Goal: Information Seeking & Learning: Learn about a topic

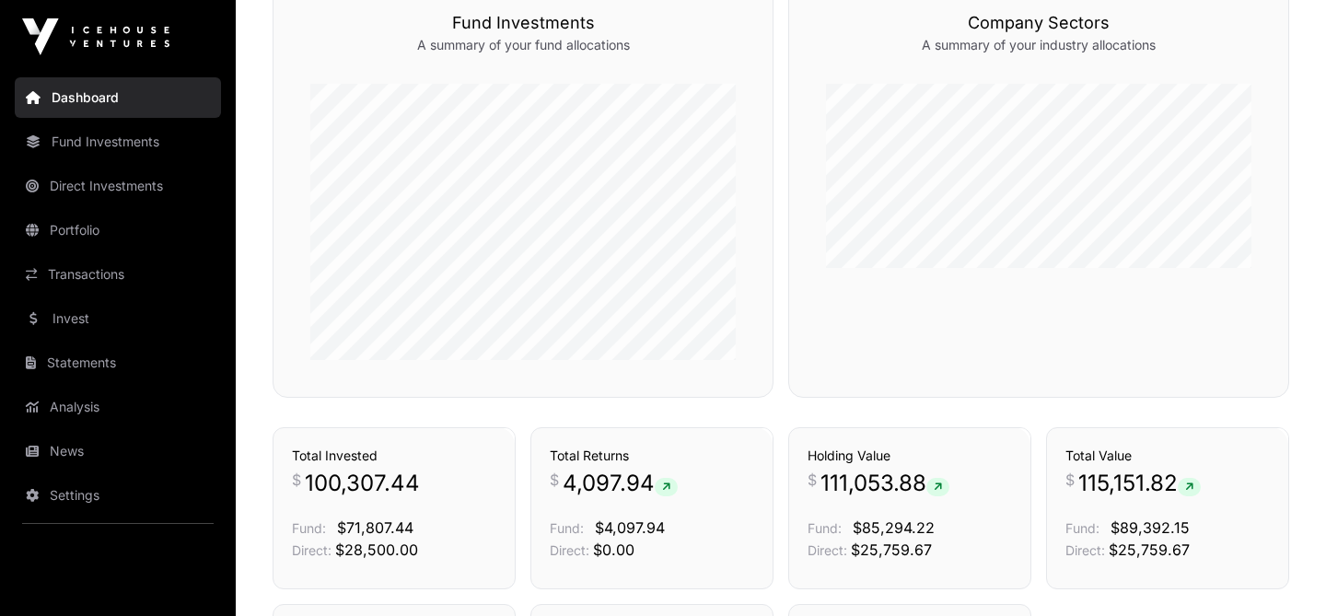
scroll to position [965, 0]
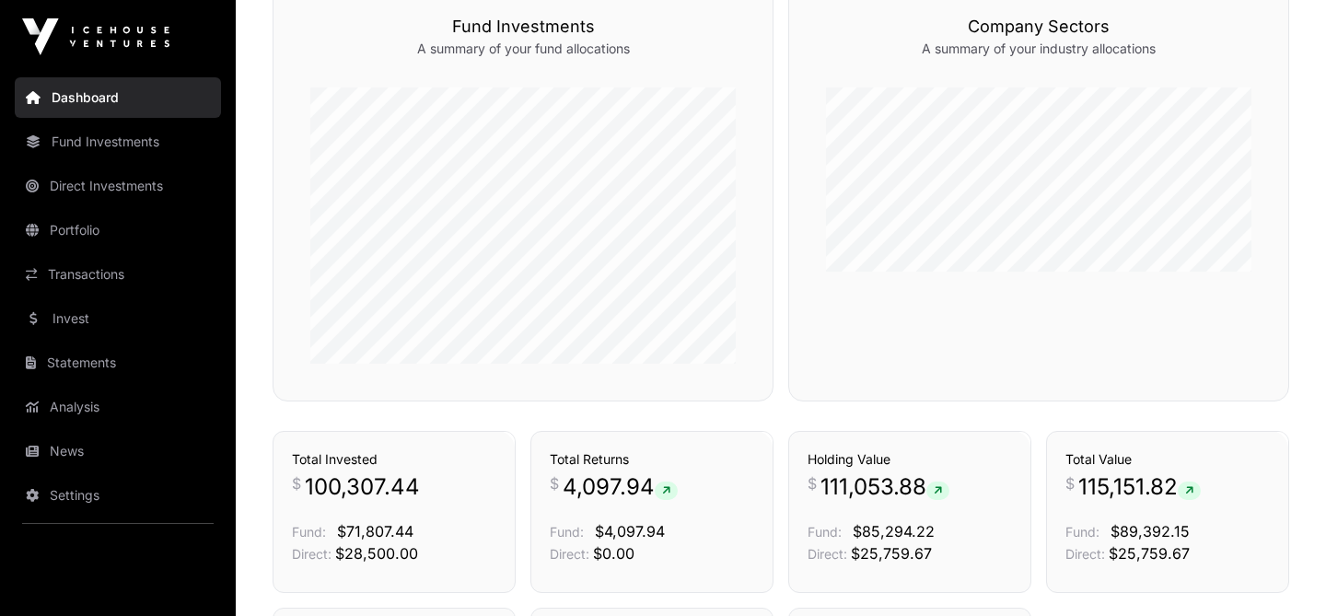
click at [83, 228] on link "Portfolio" at bounding box center [118, 230] width 206 height 41
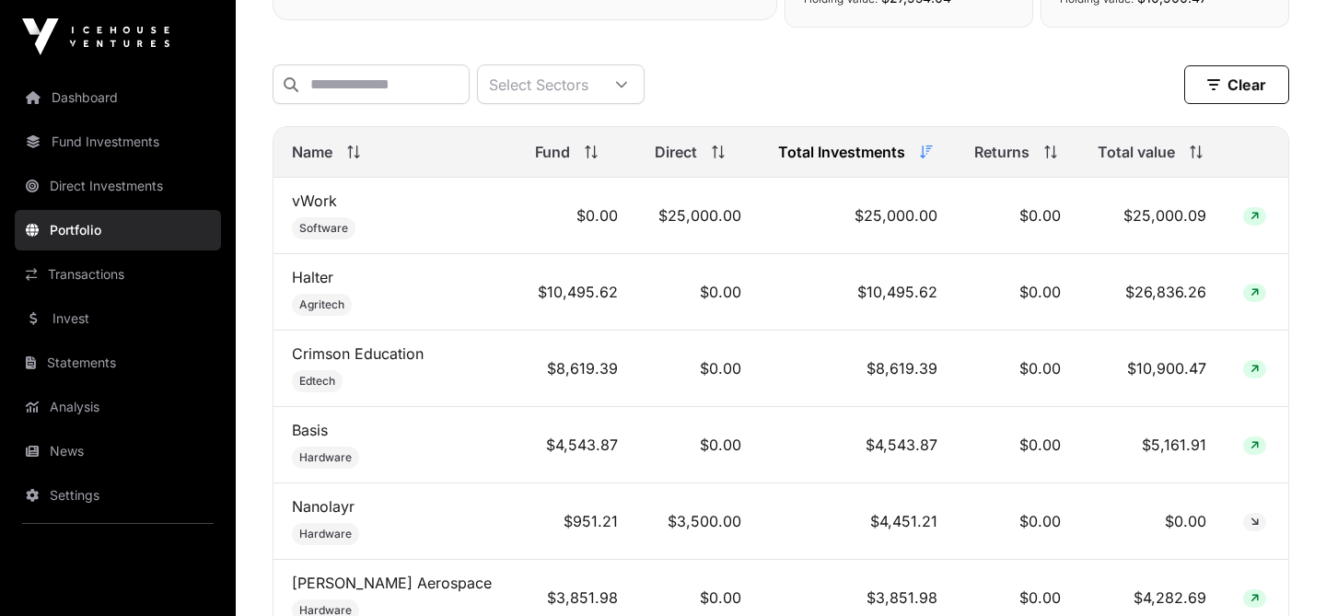
scroll to position [740, 0]
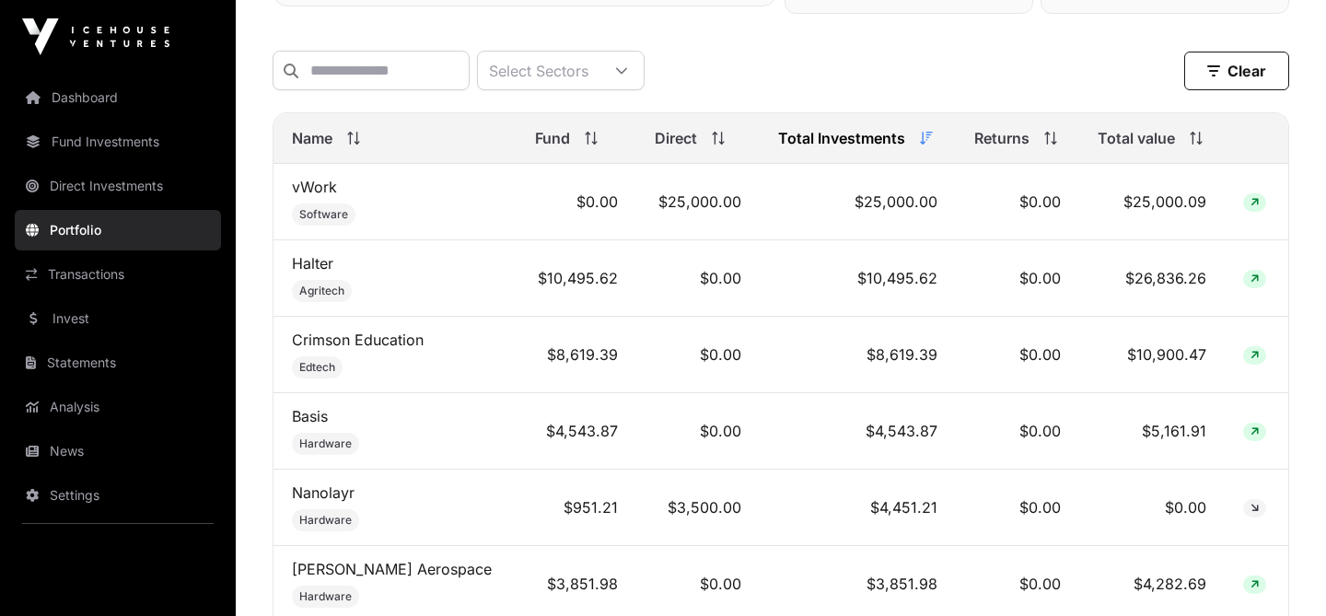
click at [330, 493] on link "Nanolayr" at bounding box center [323, 492] width 63 height 18
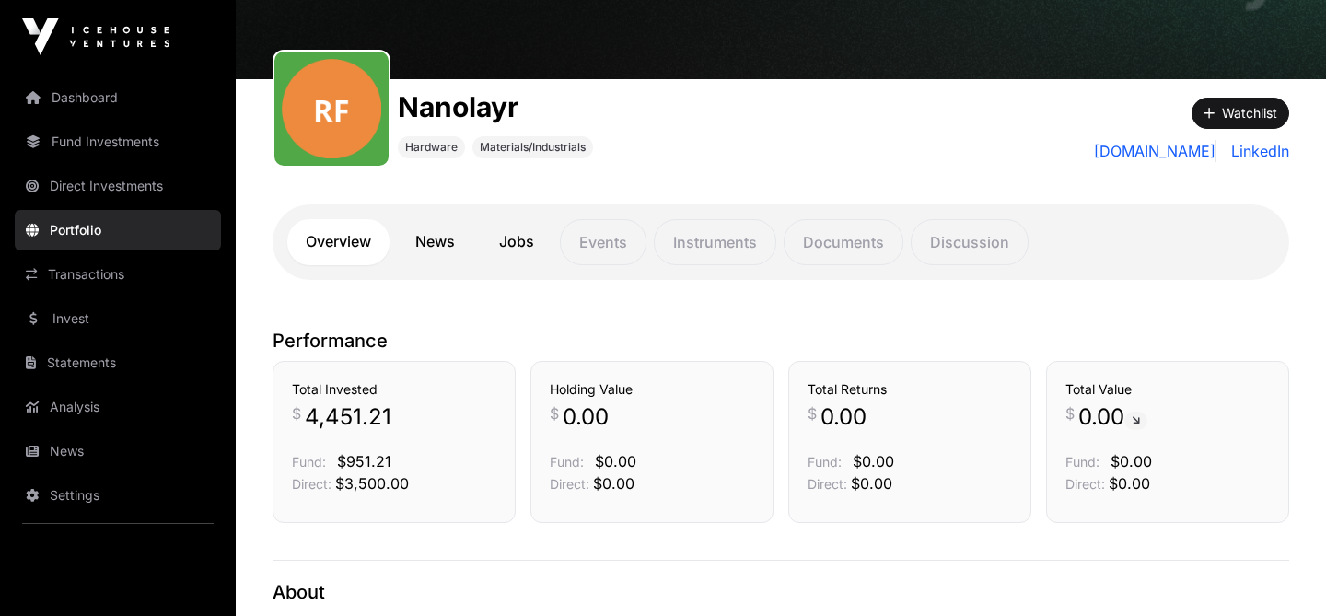
scroll to position [145, 0]
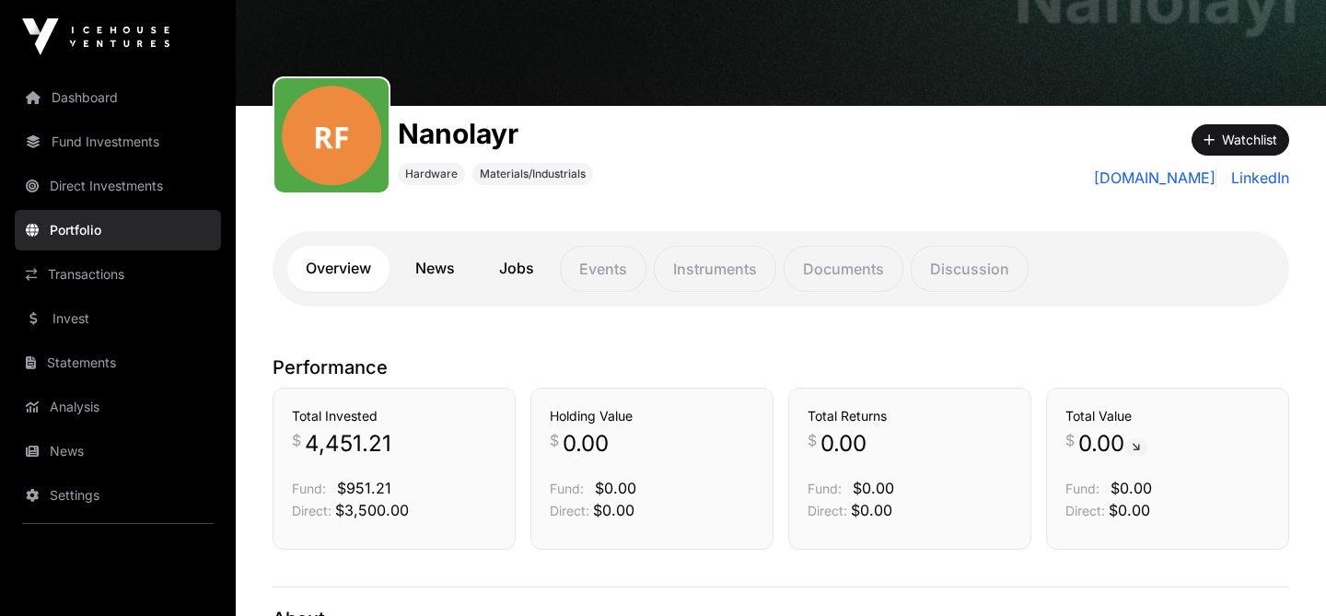
click at [455, 268] on link "News" at bounding box center [435, 269] width 76 height 46
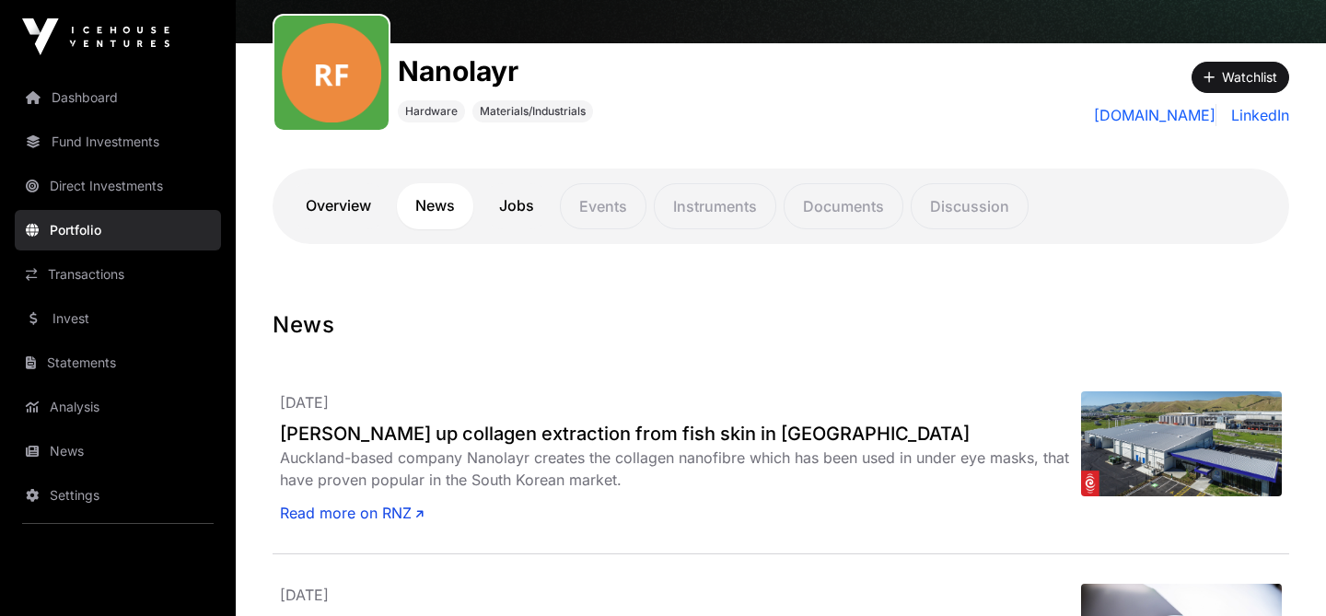
scroll to position [157, 0]
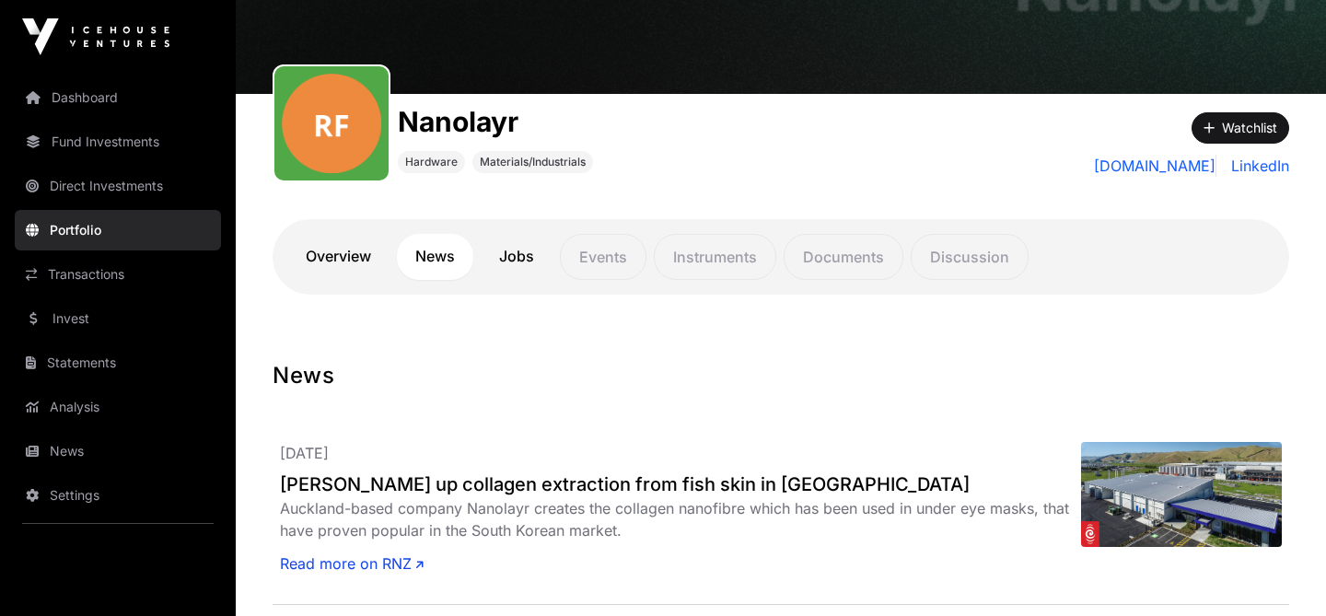
click at [103, 99] on link "Dashboard" at bounding box center [118, 97] width 206 height 41
